Goal: Check status: Check status

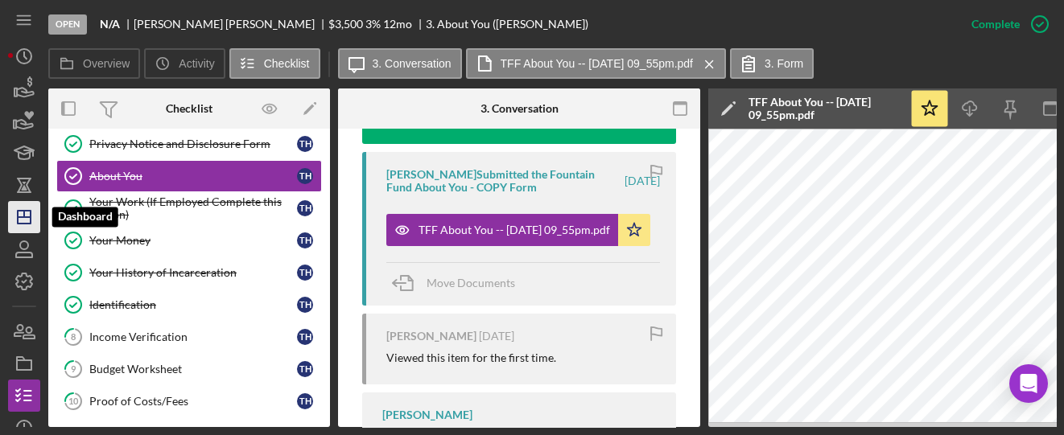
click at [19, 217] on line "button" at bounding box center [24, 217] width 13 height 0
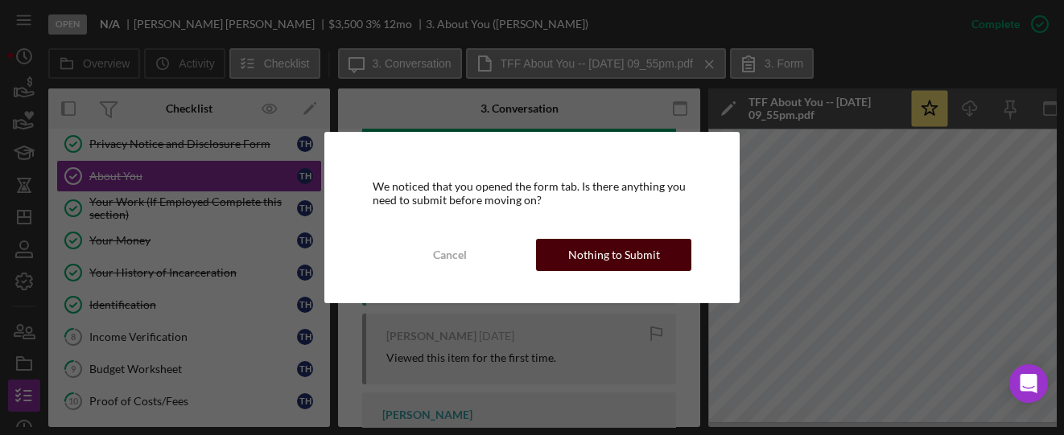
click at [589, 254] on div "Nothing to Submit" at bounding box center [614, 255] width 92 height 32
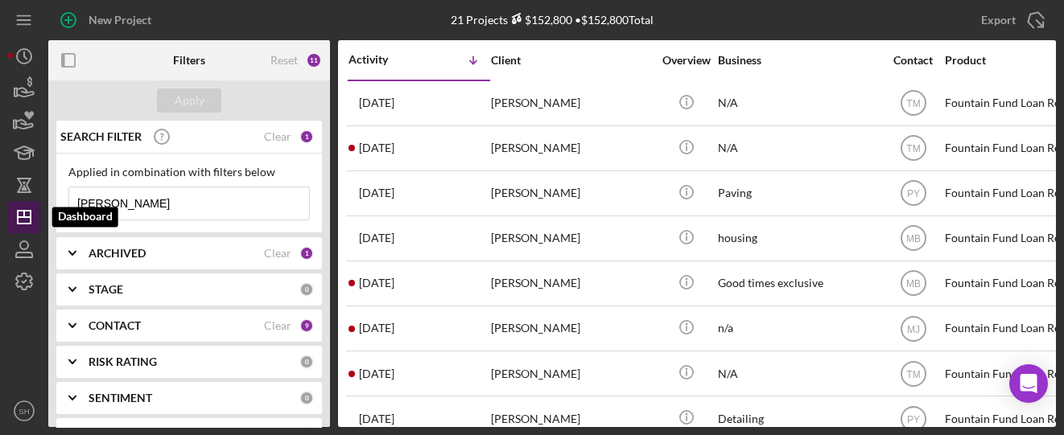
drag, startPoint x: 156, startPoint y: 201, endPoint x: 35, endPoint y: 208, distance: 120.9
click at [33, 208] on div "New Project 21 Projects $152,800 • $152,800 Total [PERSON_NAME] Export Icon/Exp…" at bounding box center [532, 213] width 1048 height 427
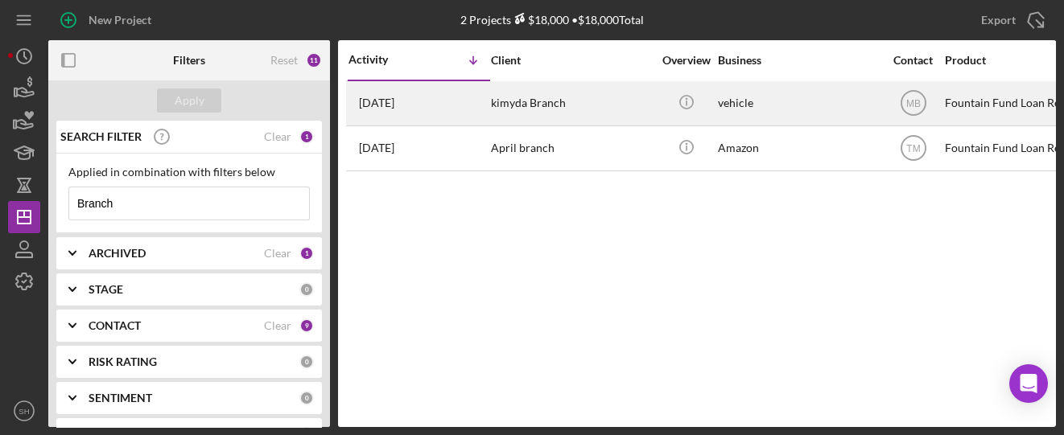
type input "Branch"
click at [536, 105] on div "kimyda Branch" at bounding box center [571, 103] width 161 height 43
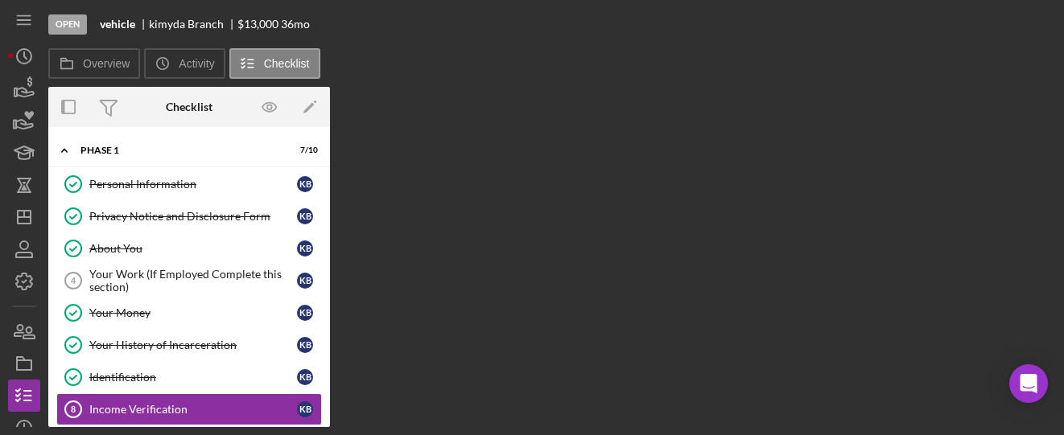
scroll to position [72, 0]
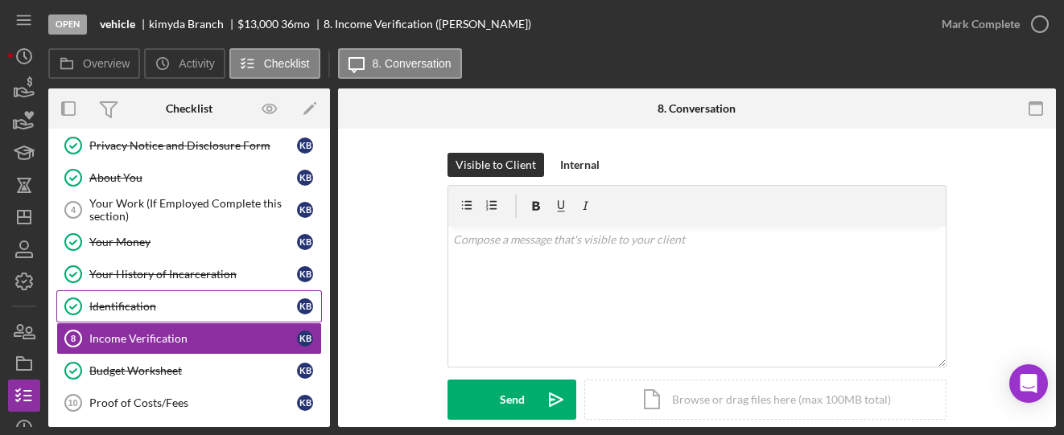
click at [123, 301] on div "Identification" at bounding box center [193, 306] width 208 height 13
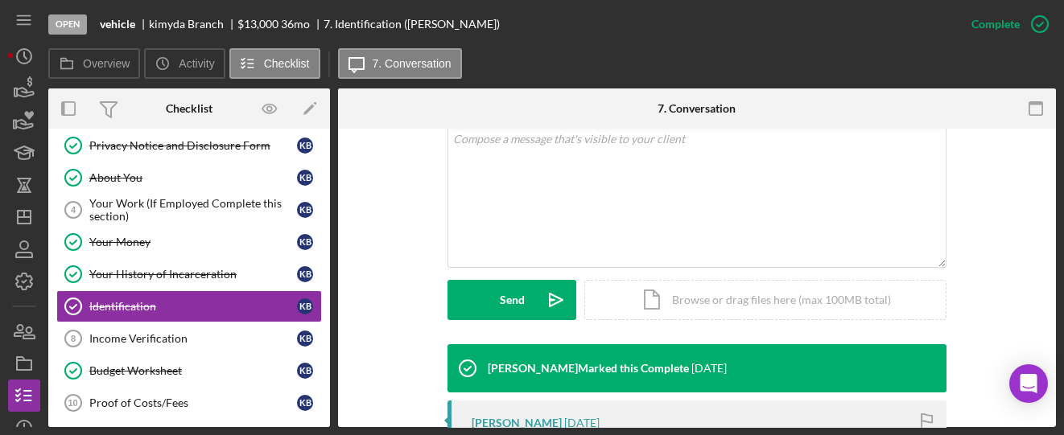
scroll to position [536, 0]
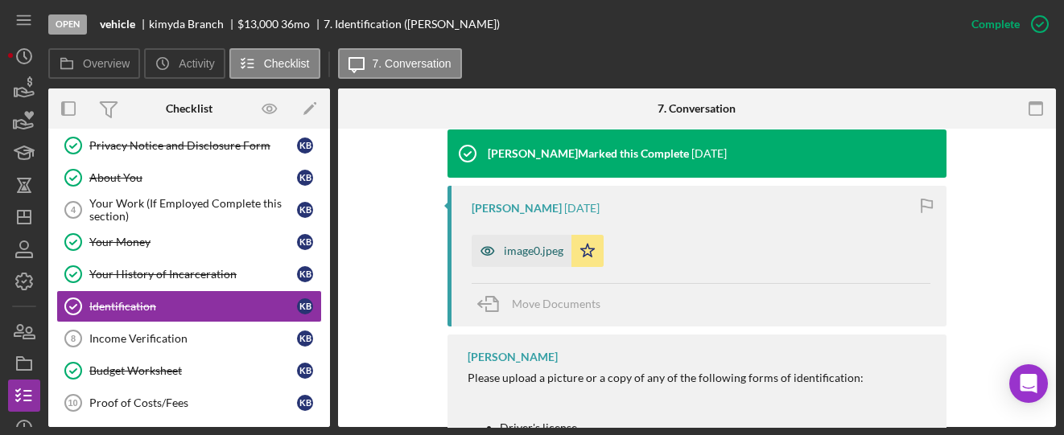
click at [530, 236] on div "image0.jpeg" at bounding box center [522, 251] width 100 height 32
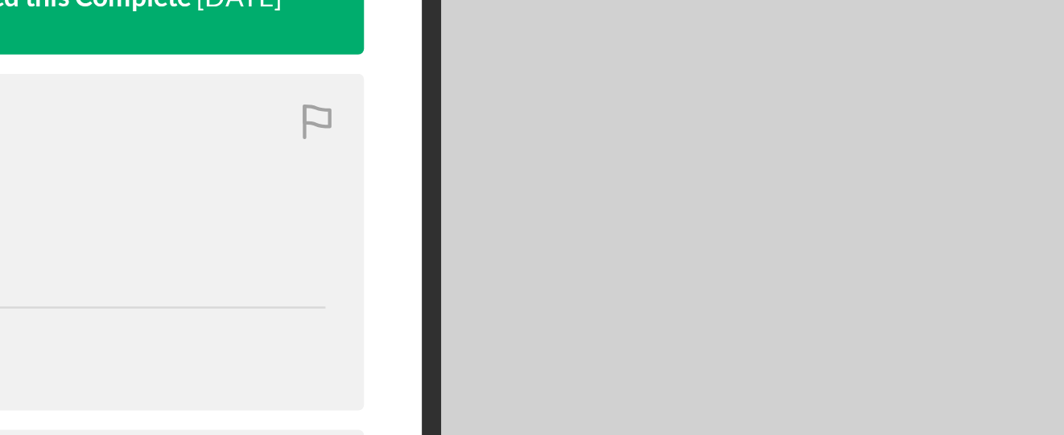
scroll to position [0, 0]
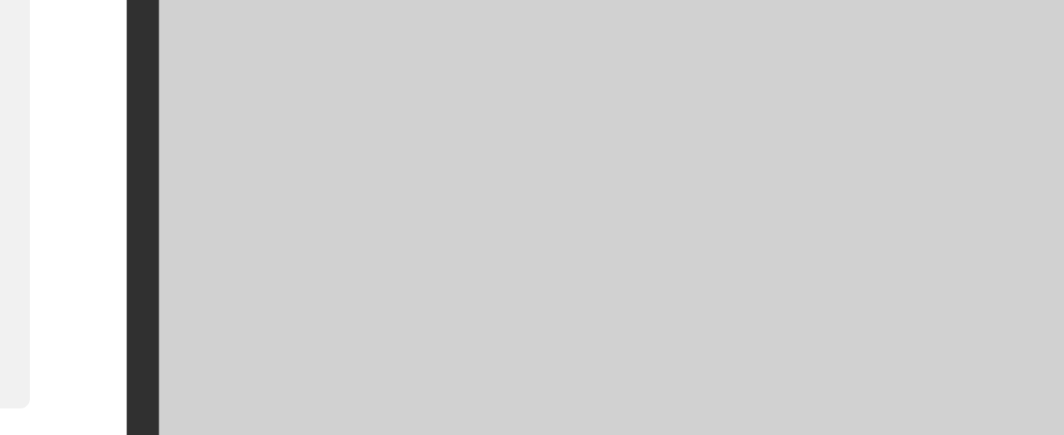
click at [871, 291] on img at bounding box center [949, 278] width 483 height 299
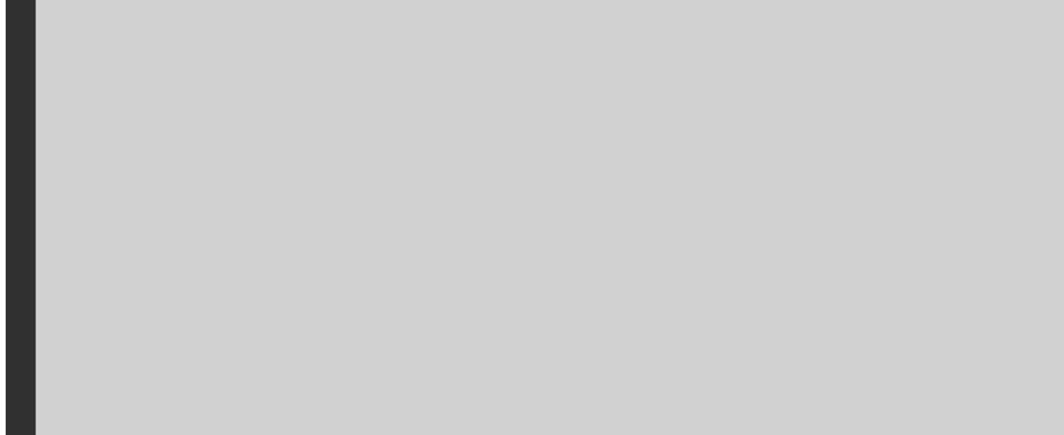
scroll to position [0, 43]
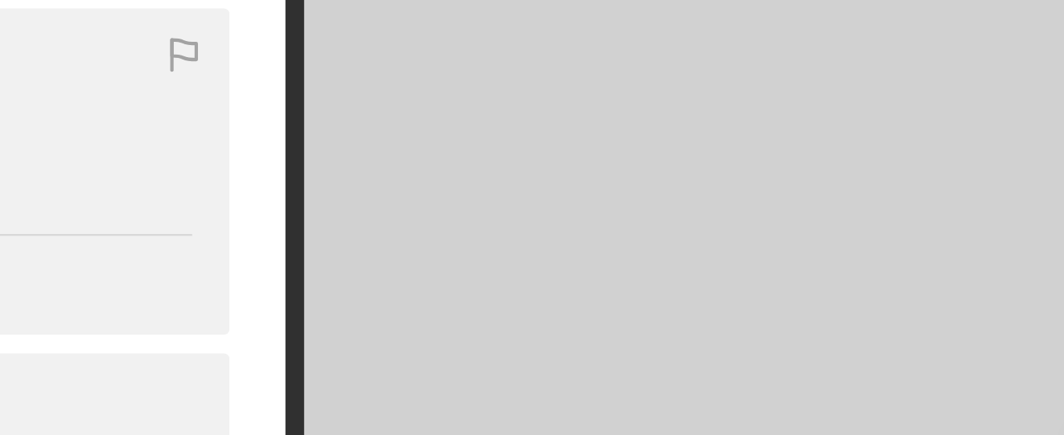
click at [852, 291] on img at bounding box center [907, 278] width 483 height 299
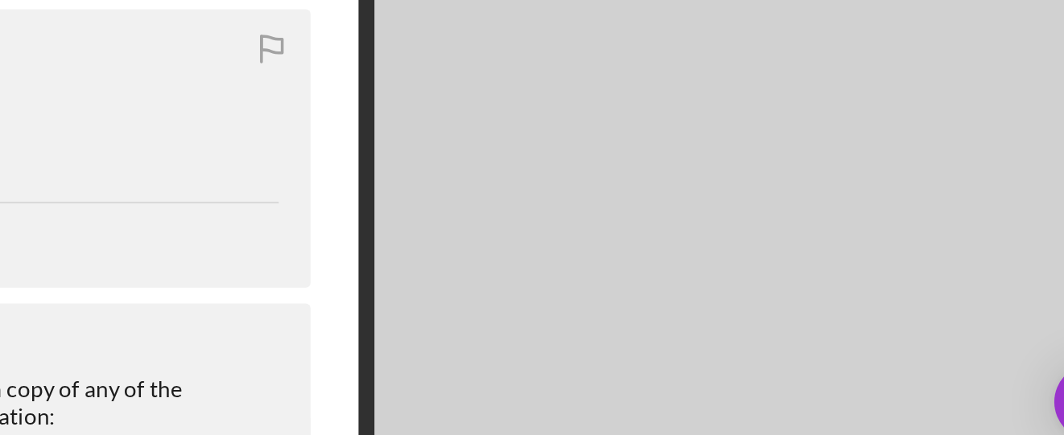
scroll to position [0, 0]
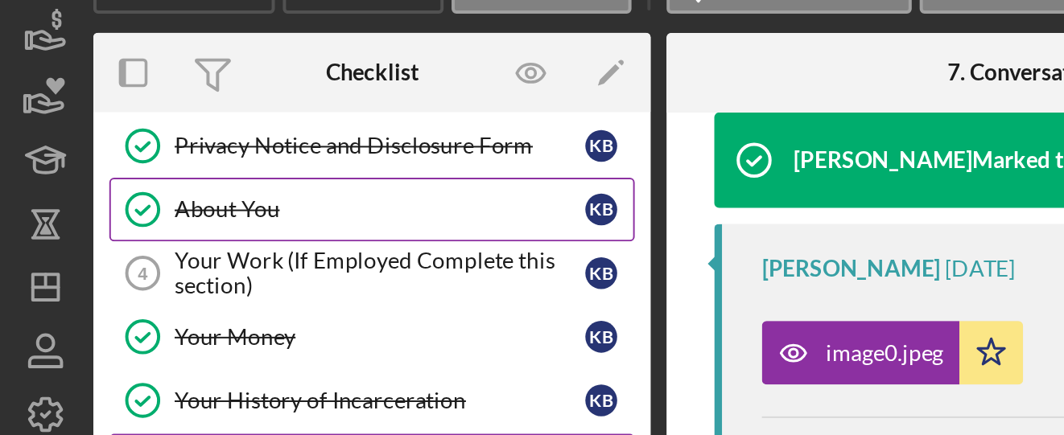
click at [170, 182] on link "About You About You k B" at bounding box center [189, 178] width 266 height 32
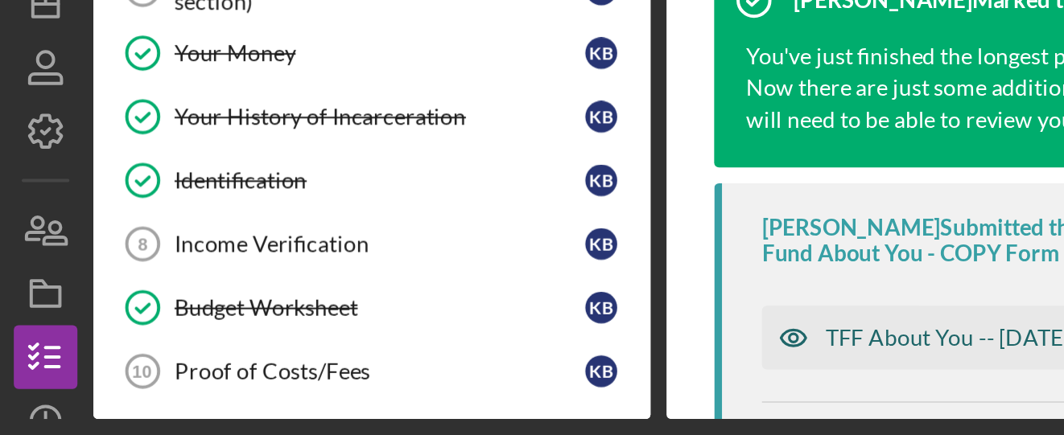
click at [466, 386] on div "TFF About You -- [DATE] 11_45am.pdf" at bounding box center [514, 386] width 191 height 13
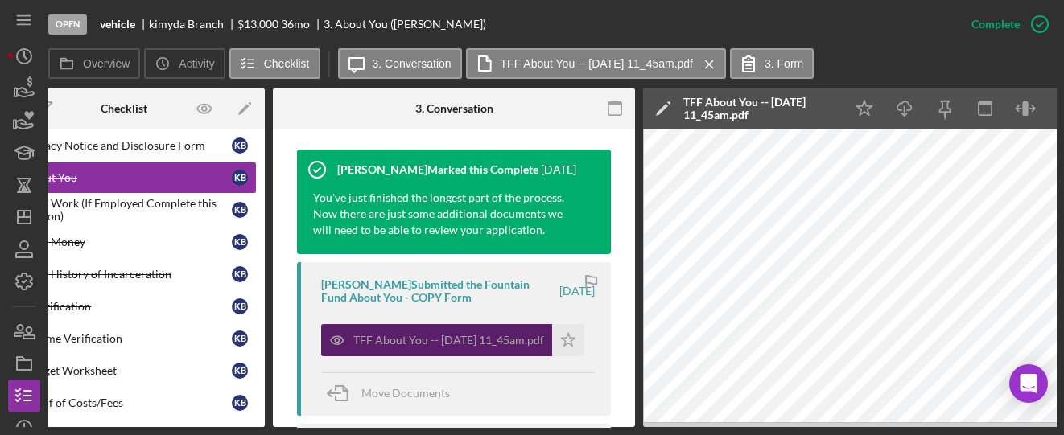
scroll to position [533, 0]
